Goal: Task Accomplishment & Management: Use online tool/utility

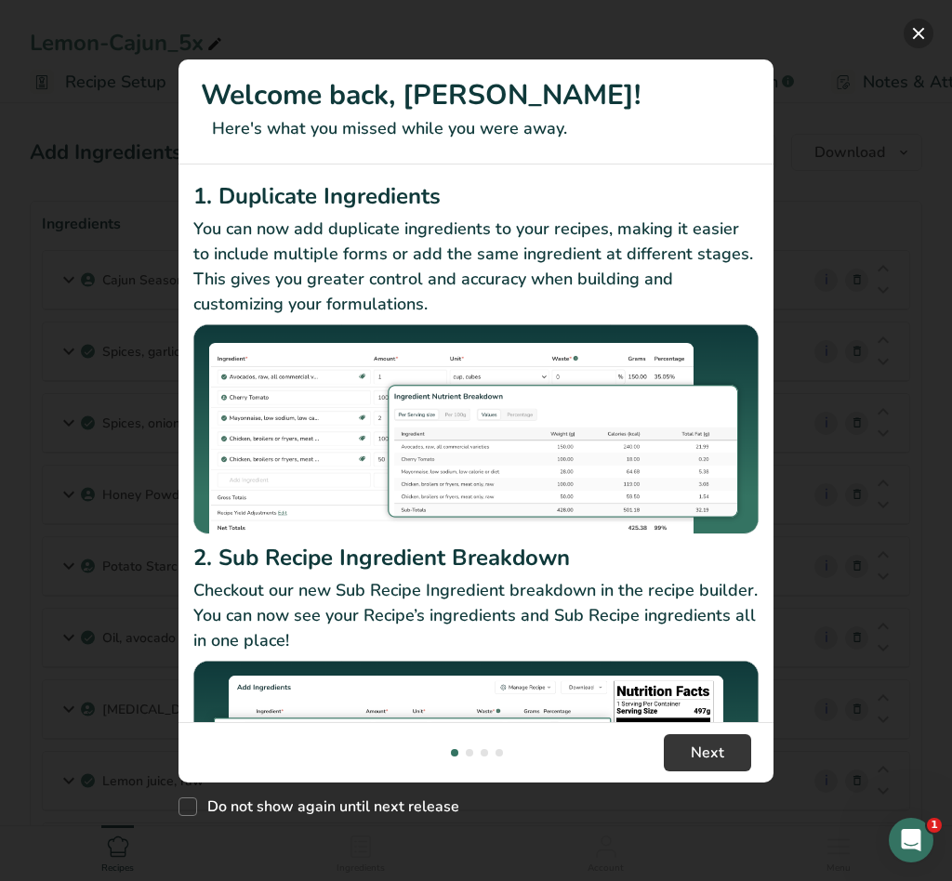
click at [909, 40] on button "New Features" at bounding box center [919, 34] width 30 height 30
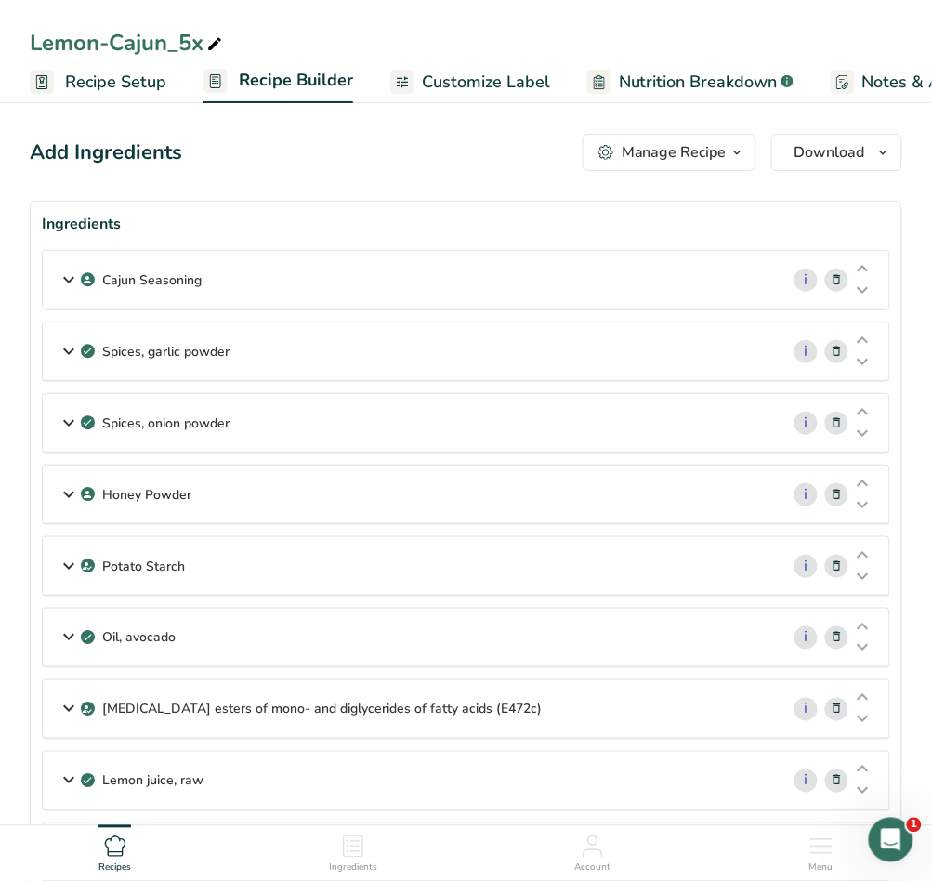
click at [126, 86] on span "Recipe Setup" at bounding box center [115, 82] width 101 height 25
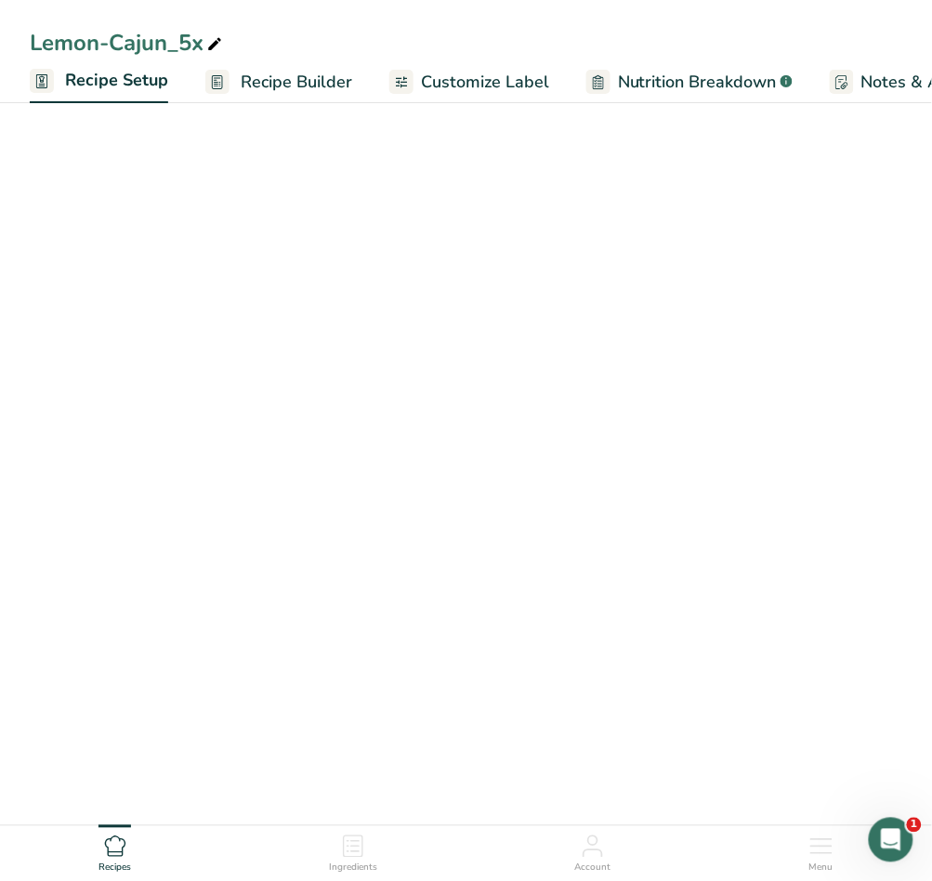
scroll to position [0, 7]
select select "5"
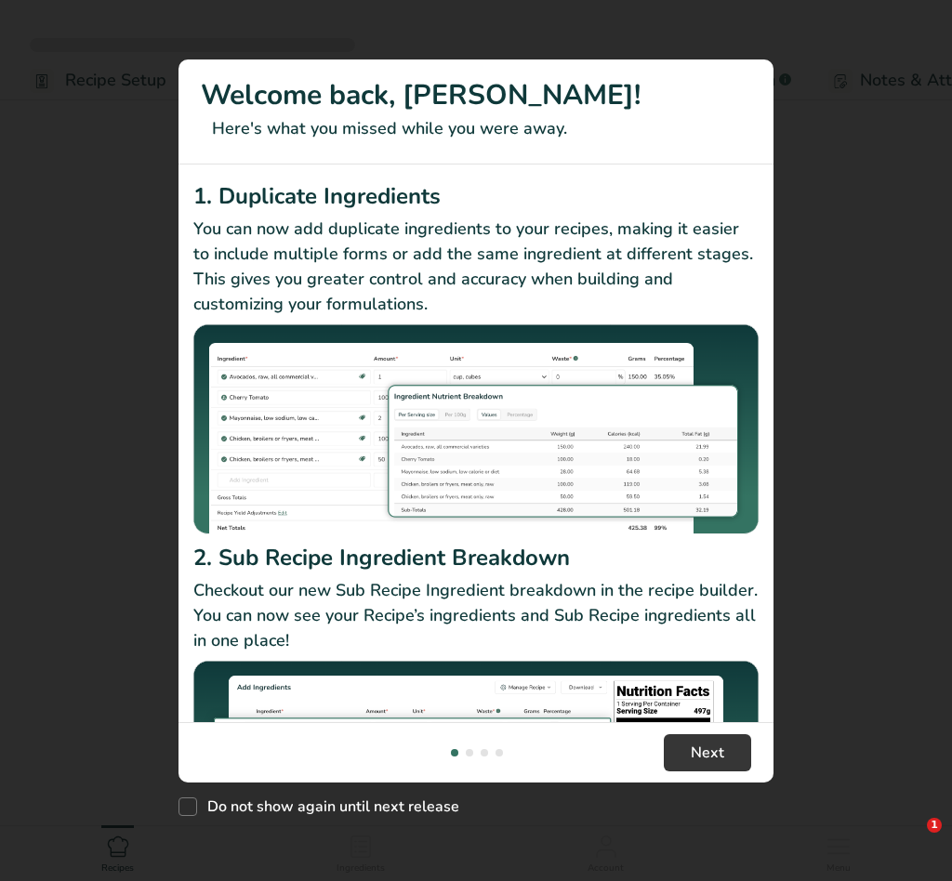
drag, startPoint x: 90, startPoint y: 69, endPoint x: 394, endPoint y: 691, distance: 692.3
click at [90, 68] on div "New Features" at bounding box center [476, 440] width 952 height 881
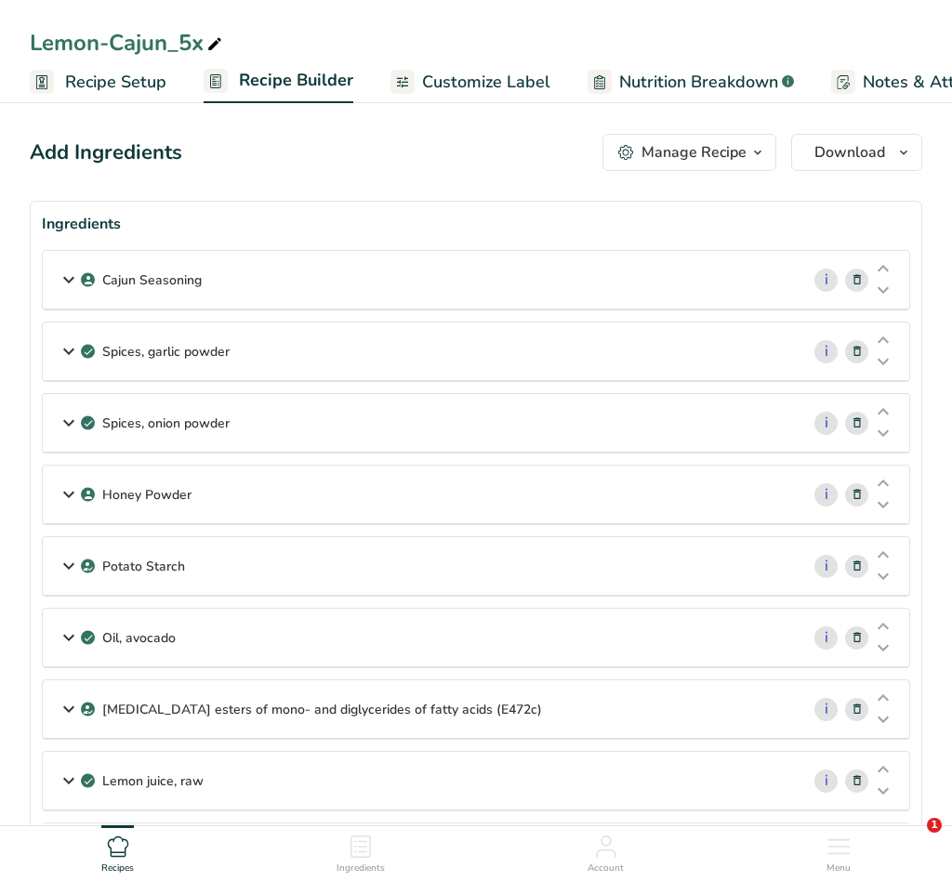
click at [392, 694] on img "New Features" at bounding box center [475, 782] width 593 height 221
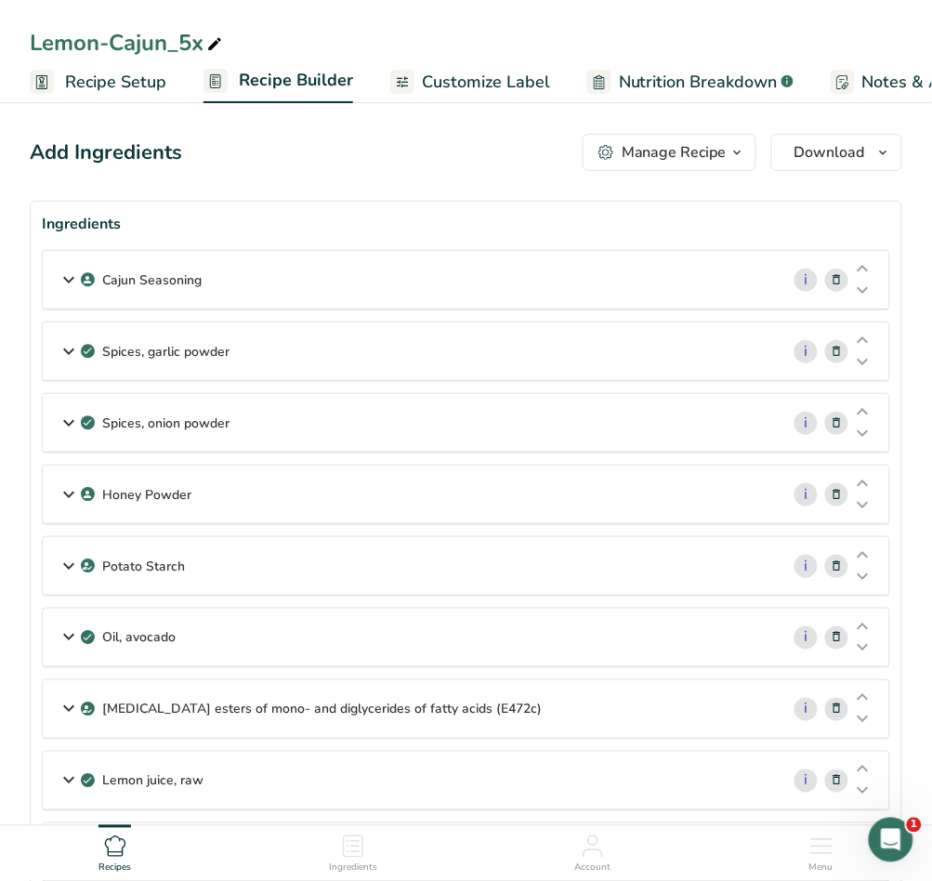
click at [152, 88] on span "Recipe Setup" at bounding box center [115, 82] width 101 height 25
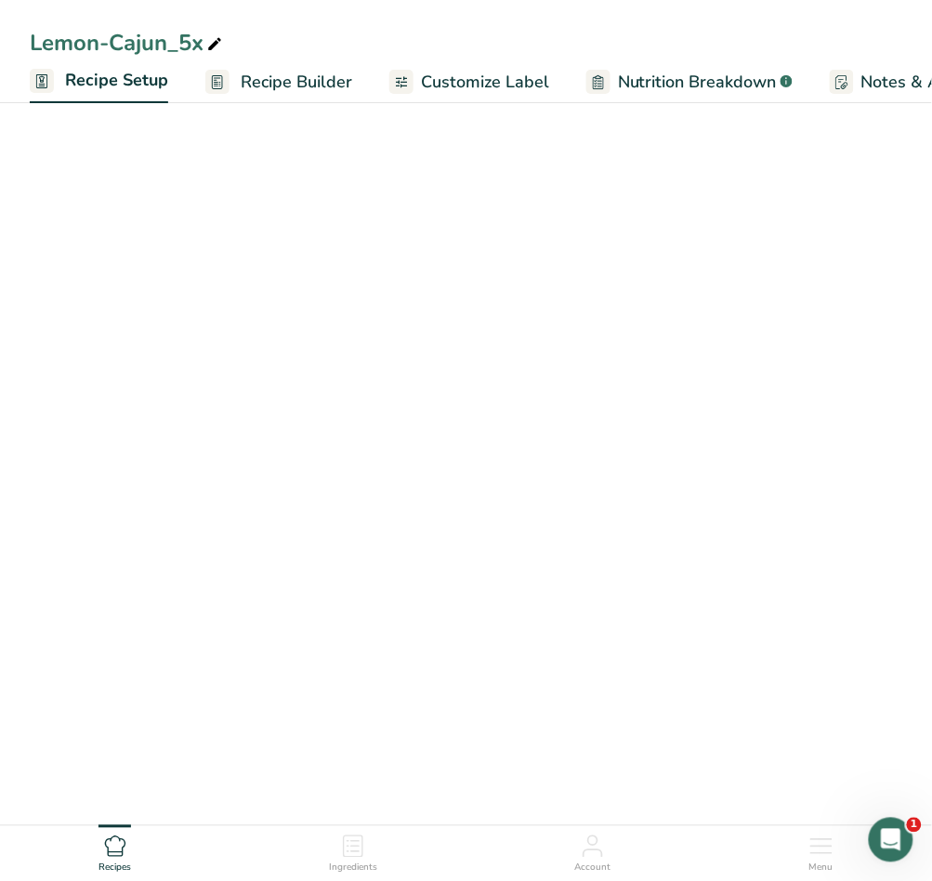
scroll to position [0, 7]
select select "5"
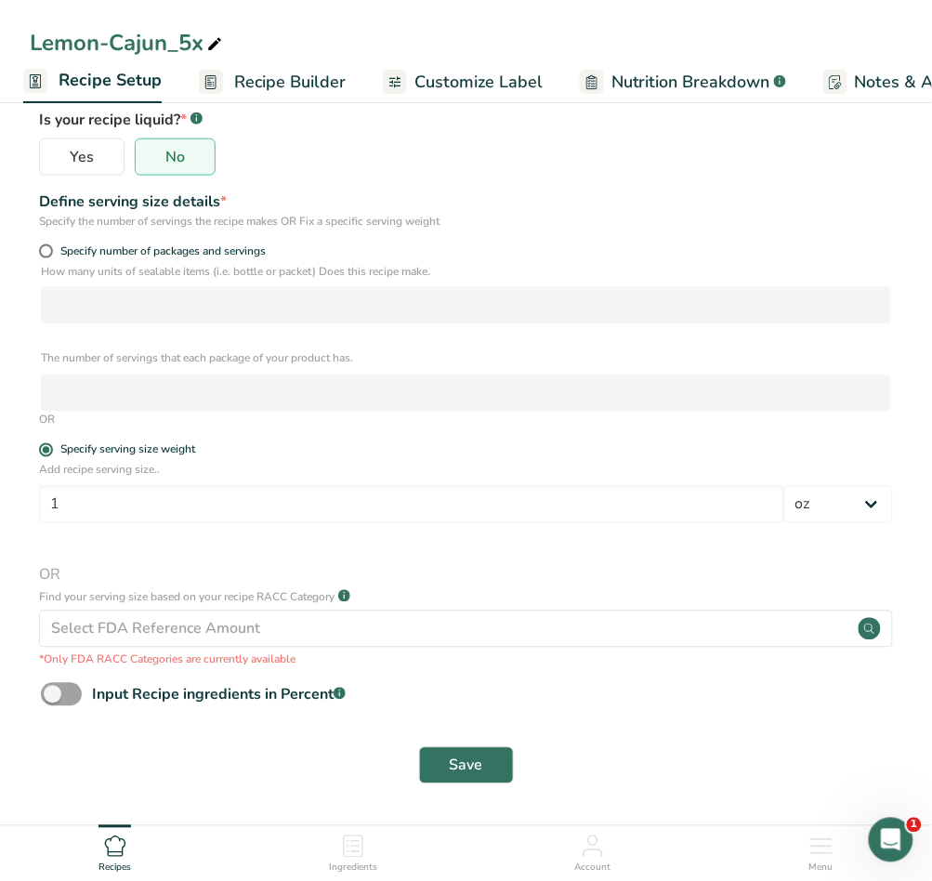
scroll to position [0, 0]
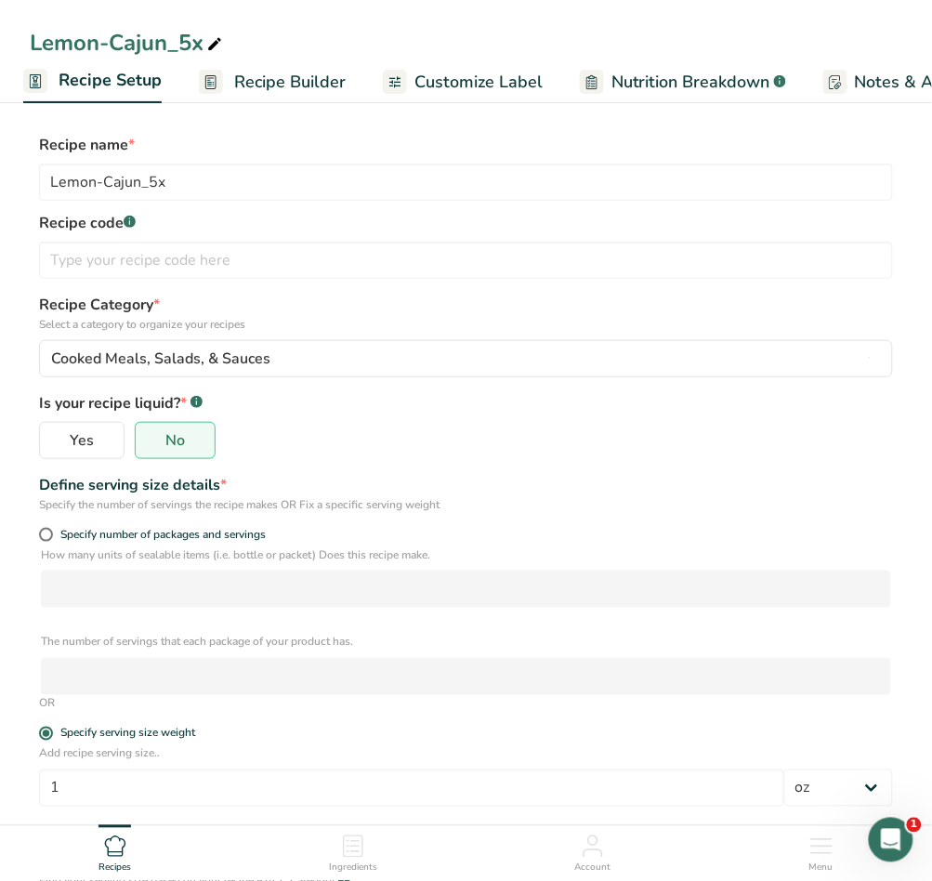
click at [364, 846] on icon at bounding box center [353, 847] width 20 height 22
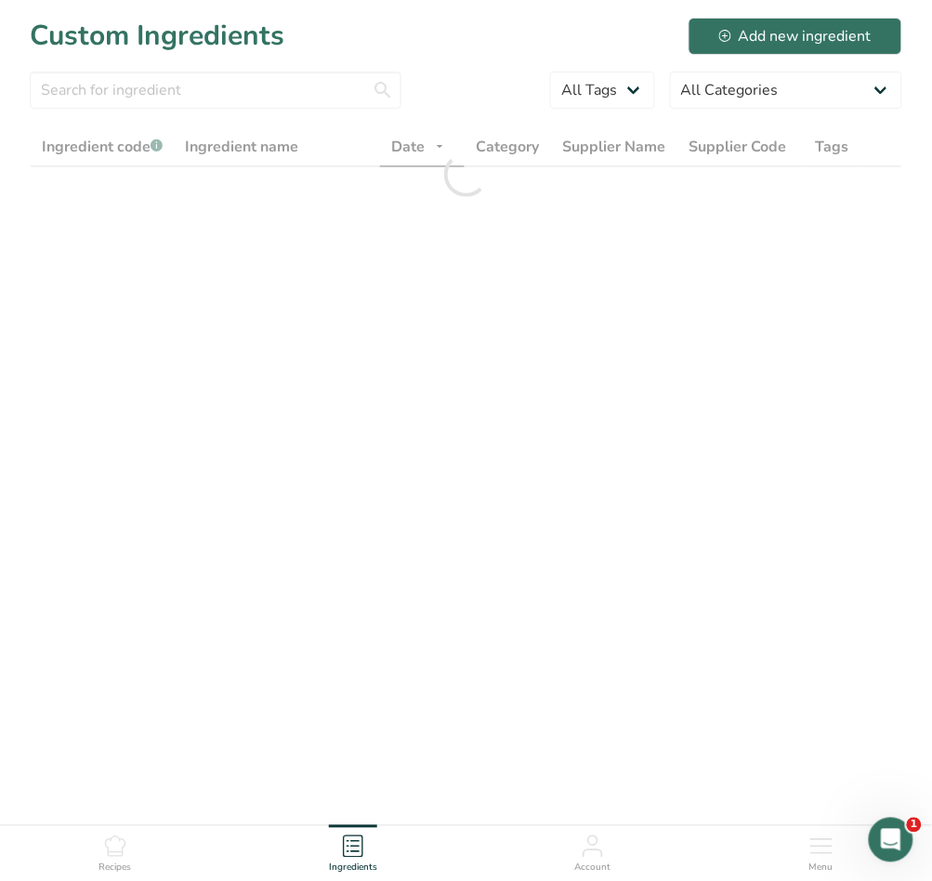
click at [122, 846] on icon at bounding box center [115, 847] width 22 height 22
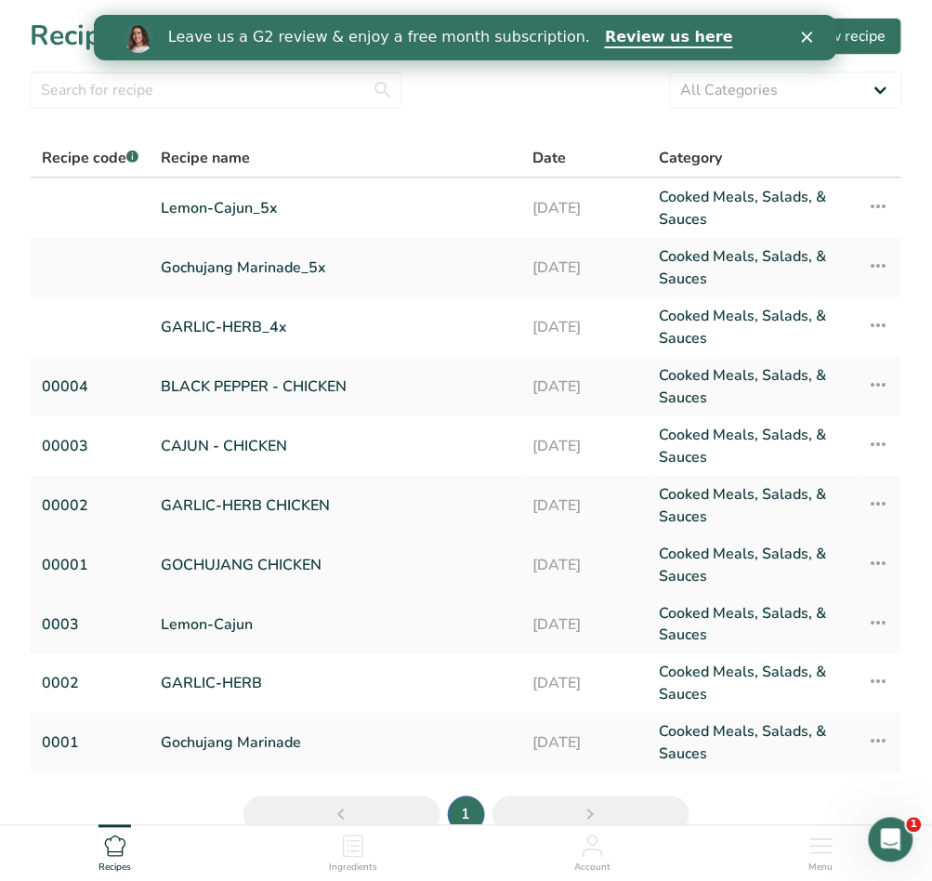
click at [241, 567] on link "GOCHUJANG CHICKEN" at bounding box center [336, 565] width 350 height 45
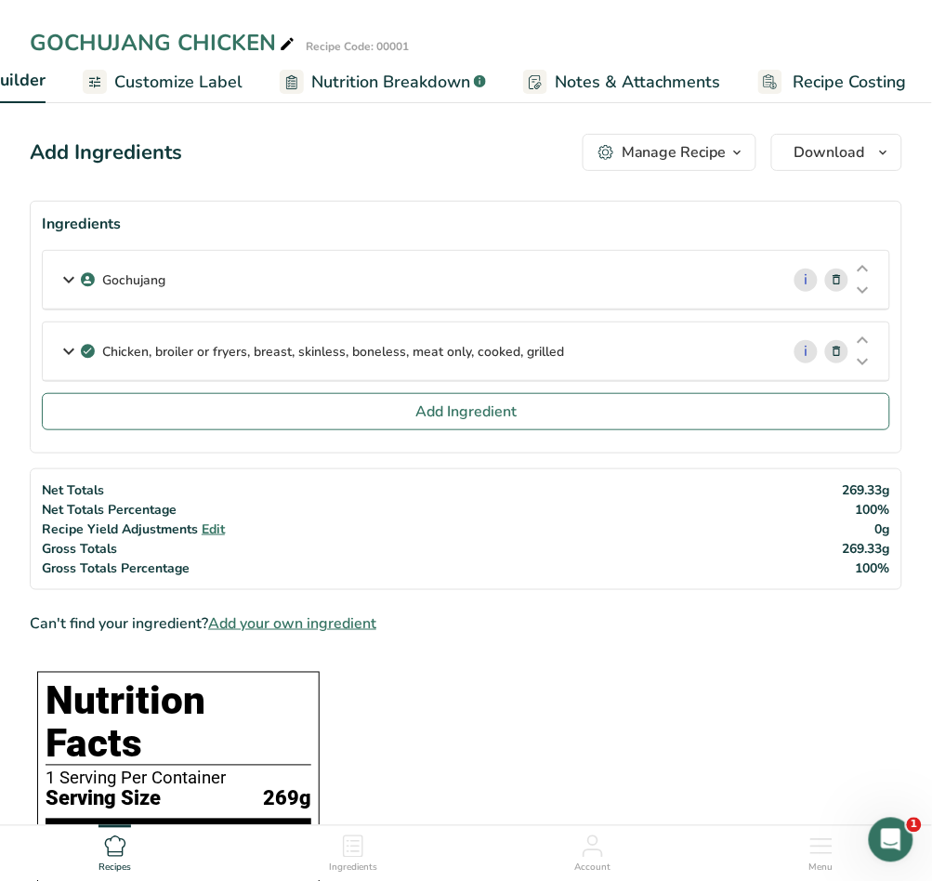
click at [848, 83] on span "Recipe Costing" at bounding box center [850, 82] width 113 height 25
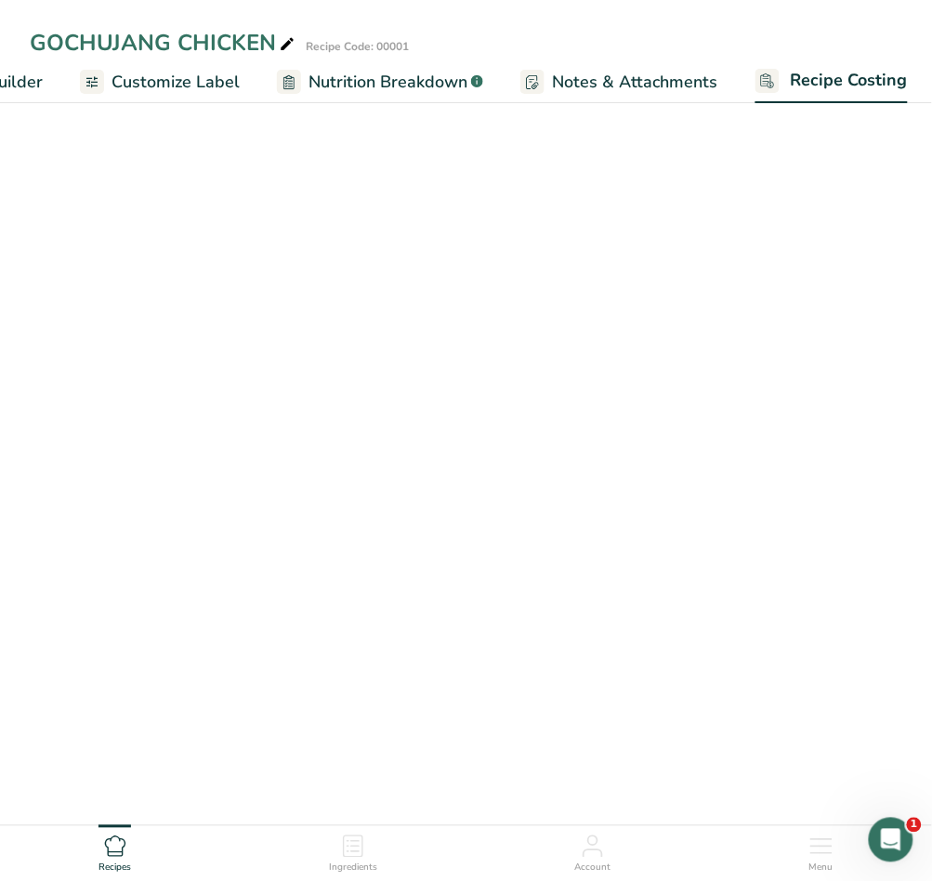
scroll to position [0, 310]
select select "5"
select select "12"
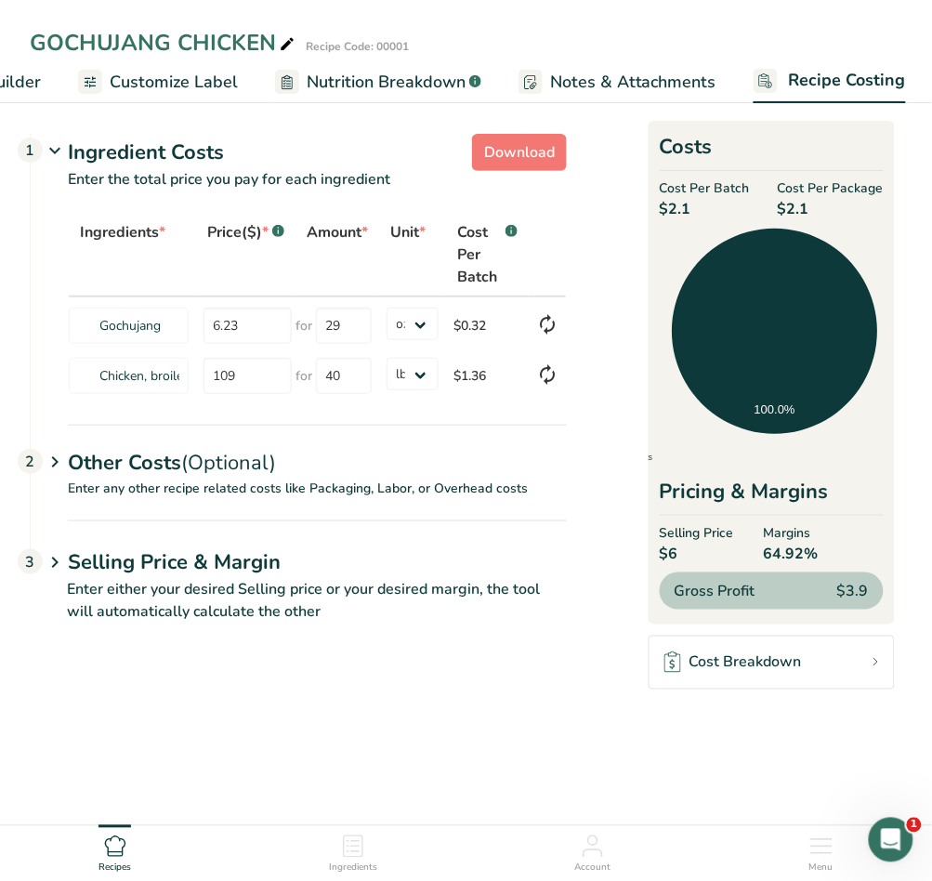
click at [276, 475] on span "(Optional)" at bounding box center [228, 463] width 95 height 28
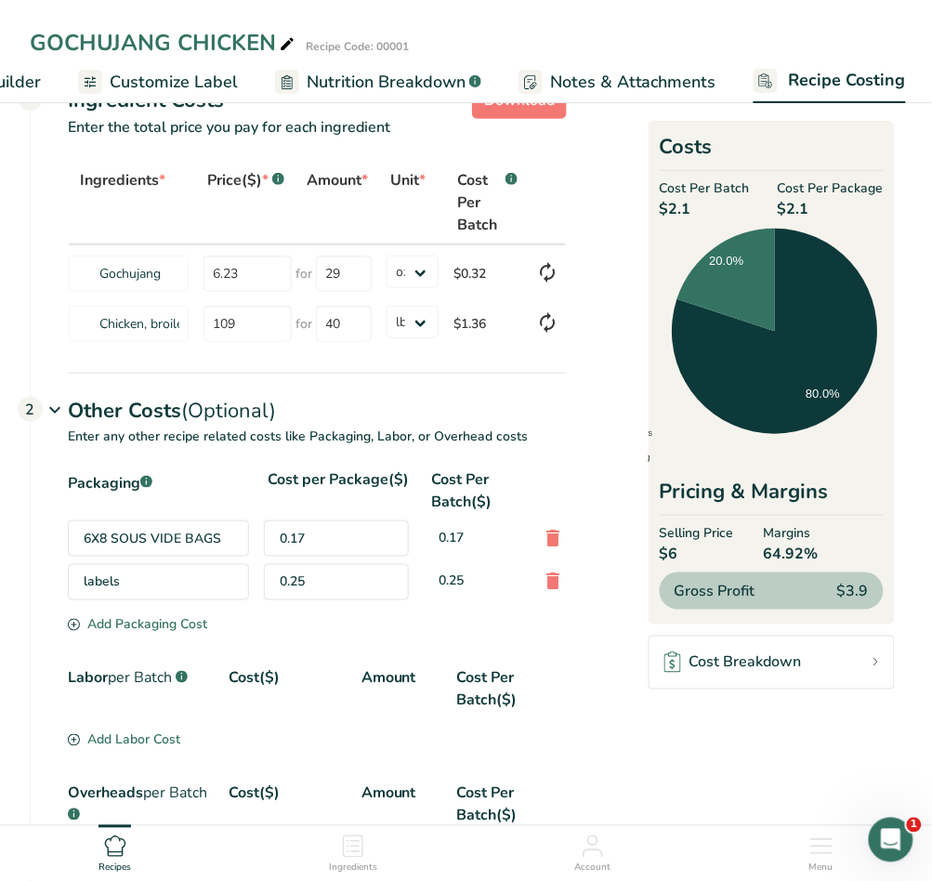
scroll to position [53, 0]
